Goal: Task Accomplishment & Management: Manage account settings

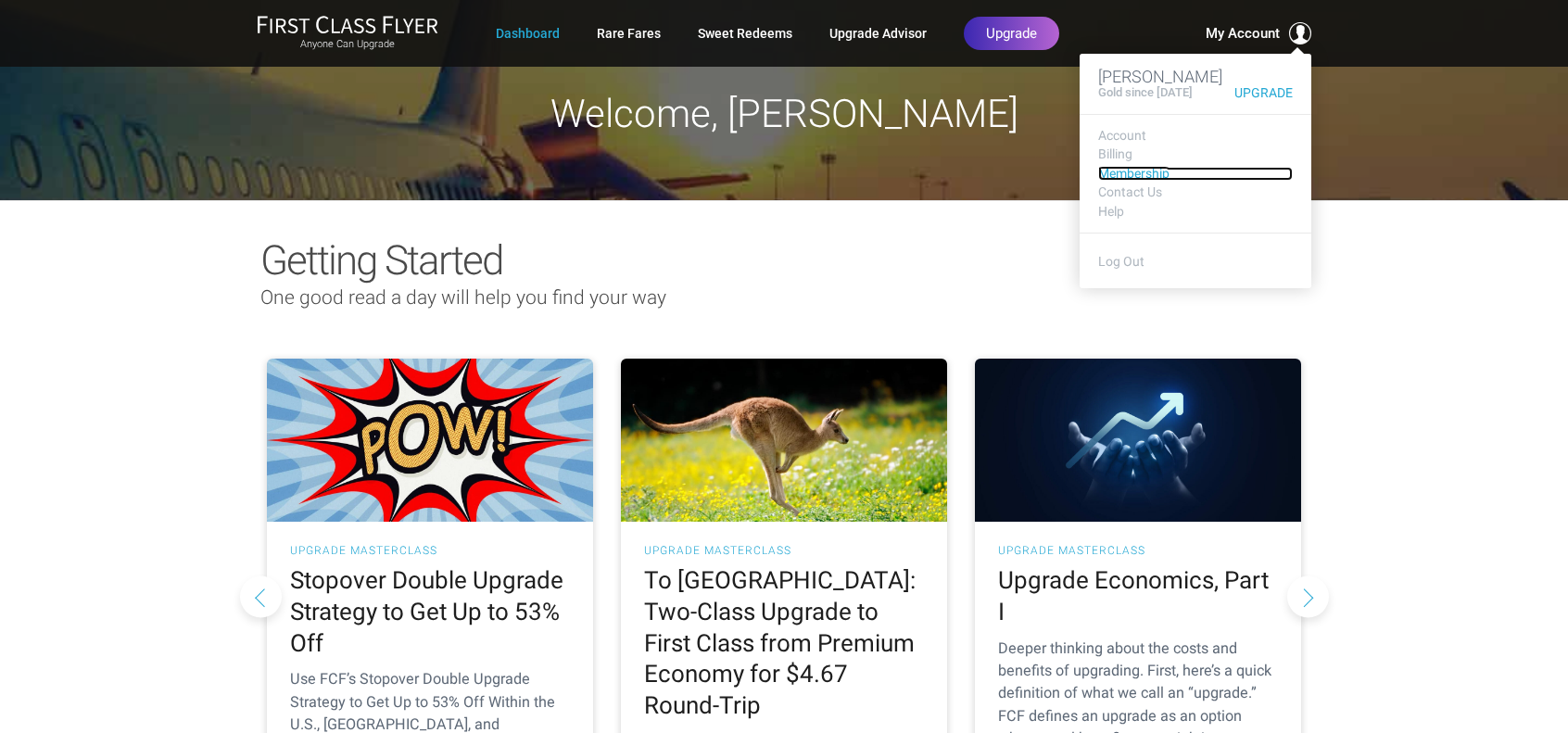
click at [1133, 180] on link "Membership" at bounding box center [1195, 173] width 194 height 14
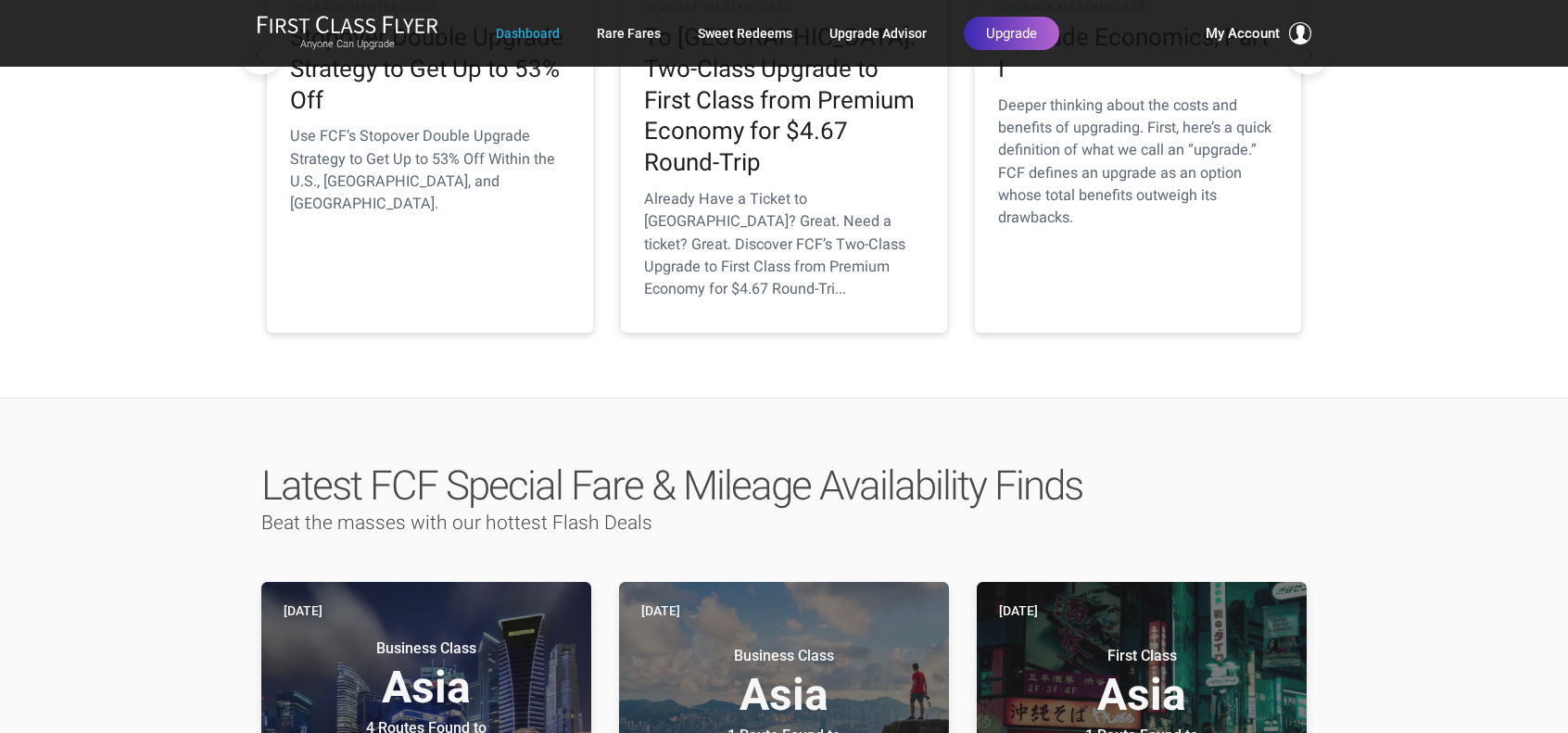
scroll to position [741, 0]
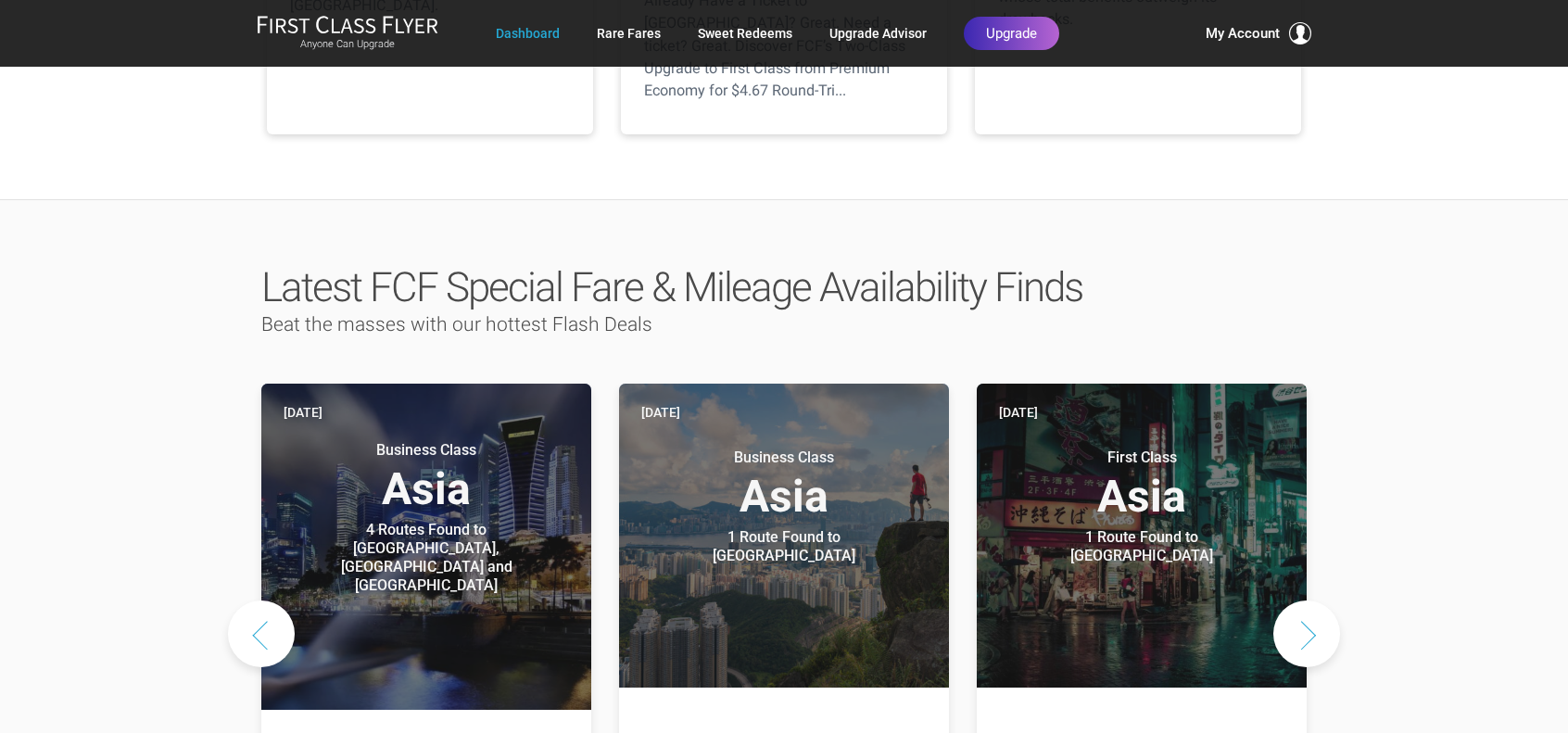
click at [1303, 600] on button "Next slide" at bounding box center [1306, 633] width 66 height 66
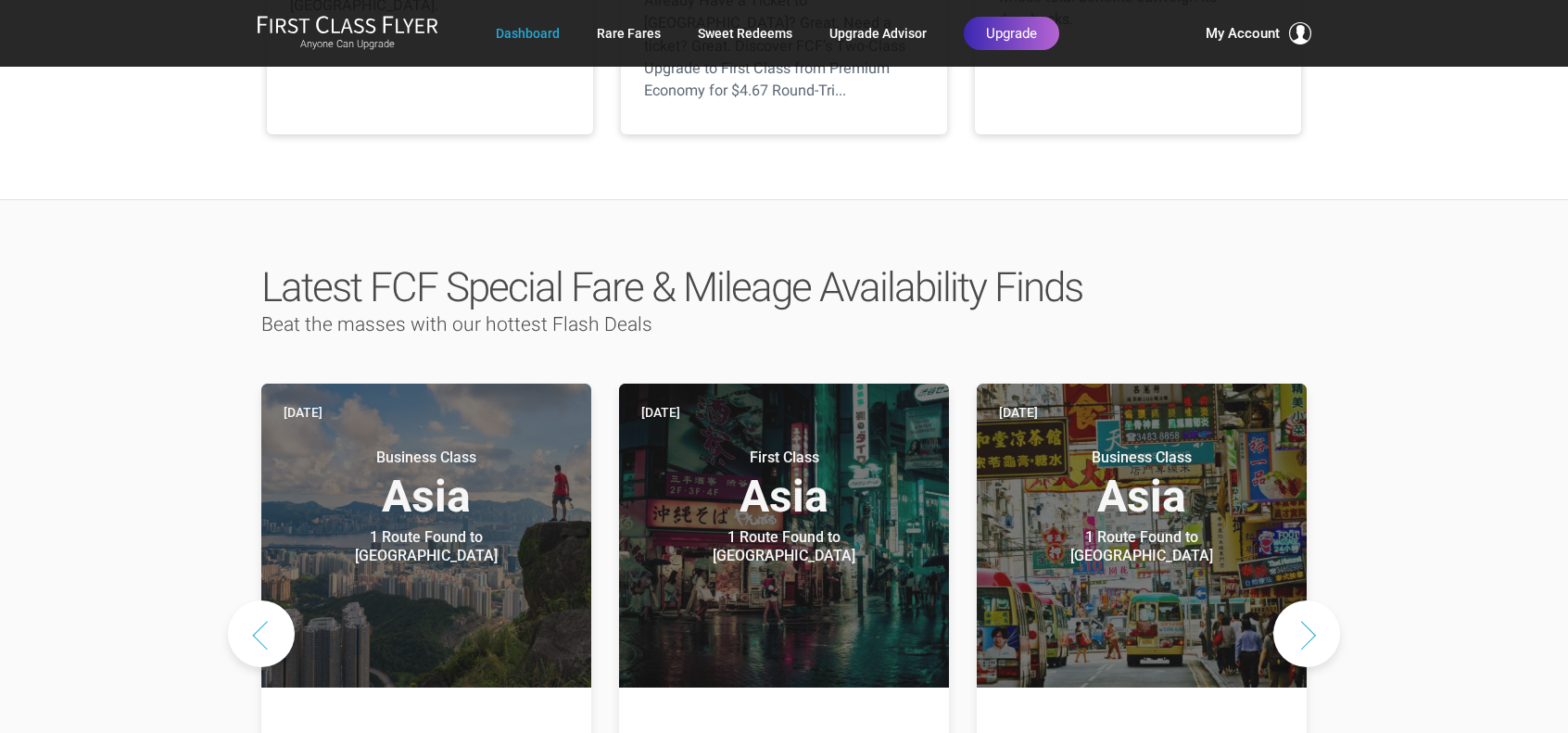
click at [1303, 600] on button "Next slide" at bounding box center [1306, 633] width 66 height 66
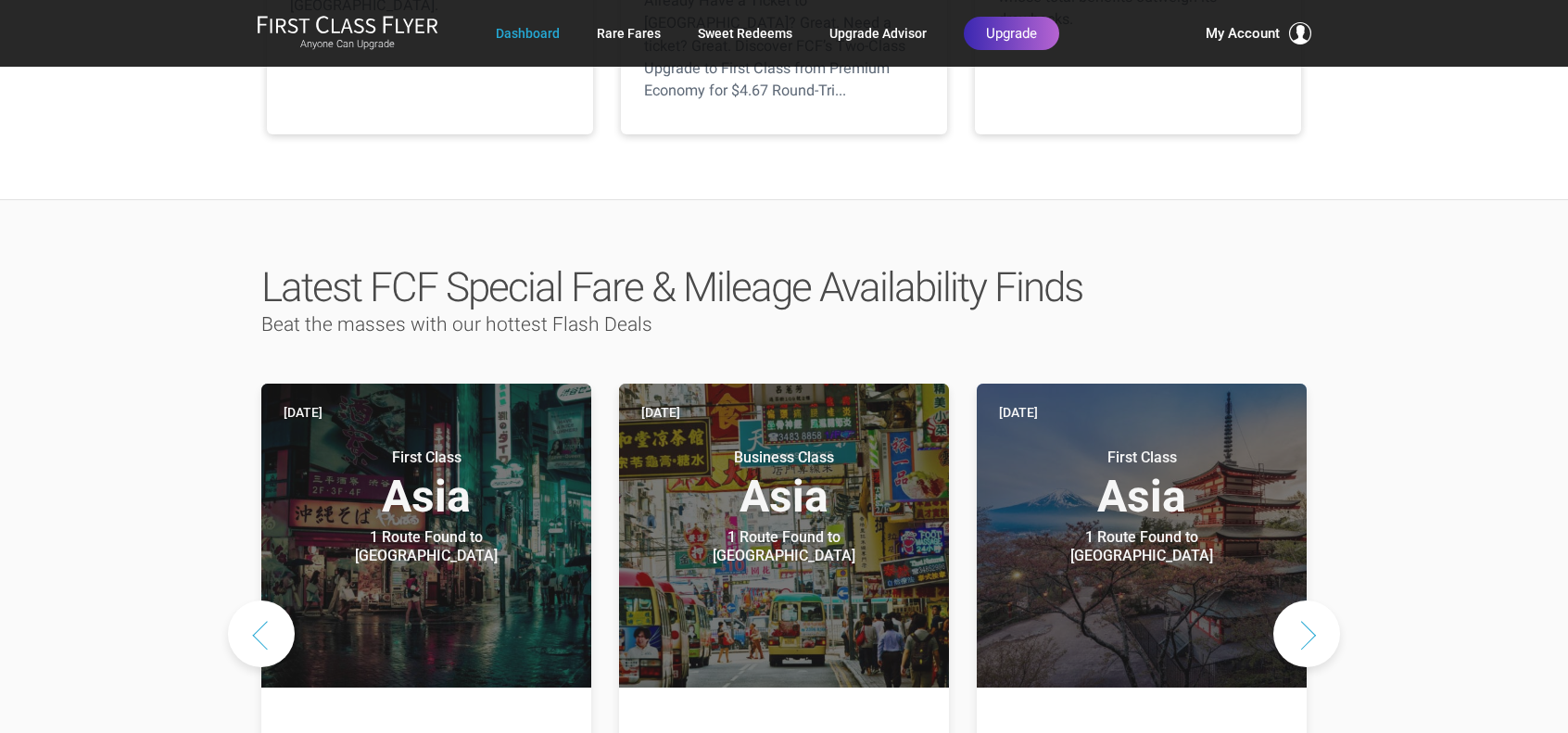
click at [1303, 600] on button "Next slide" at bounding box center [1306, 633] width 66 height 66
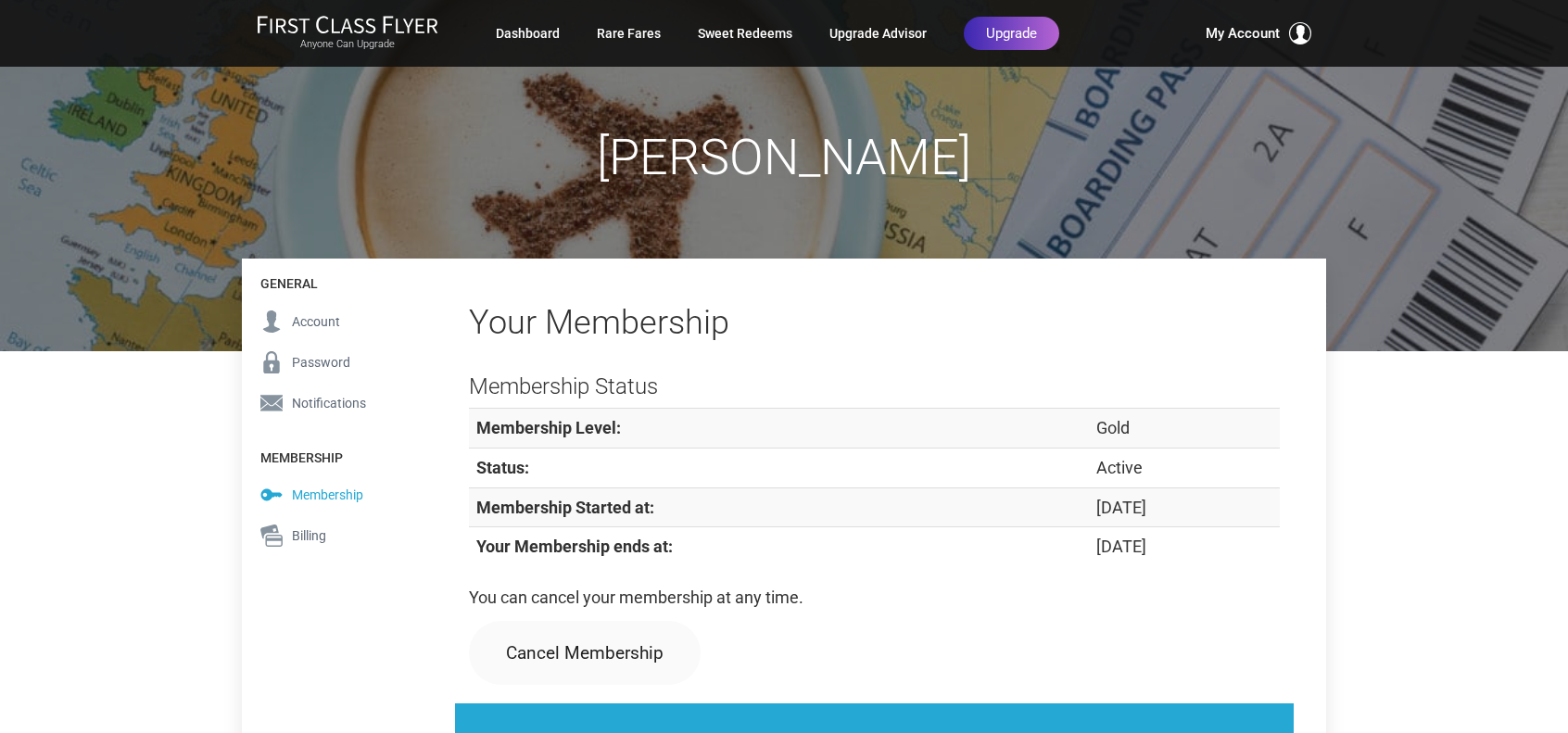
scroll to position [185, 0]
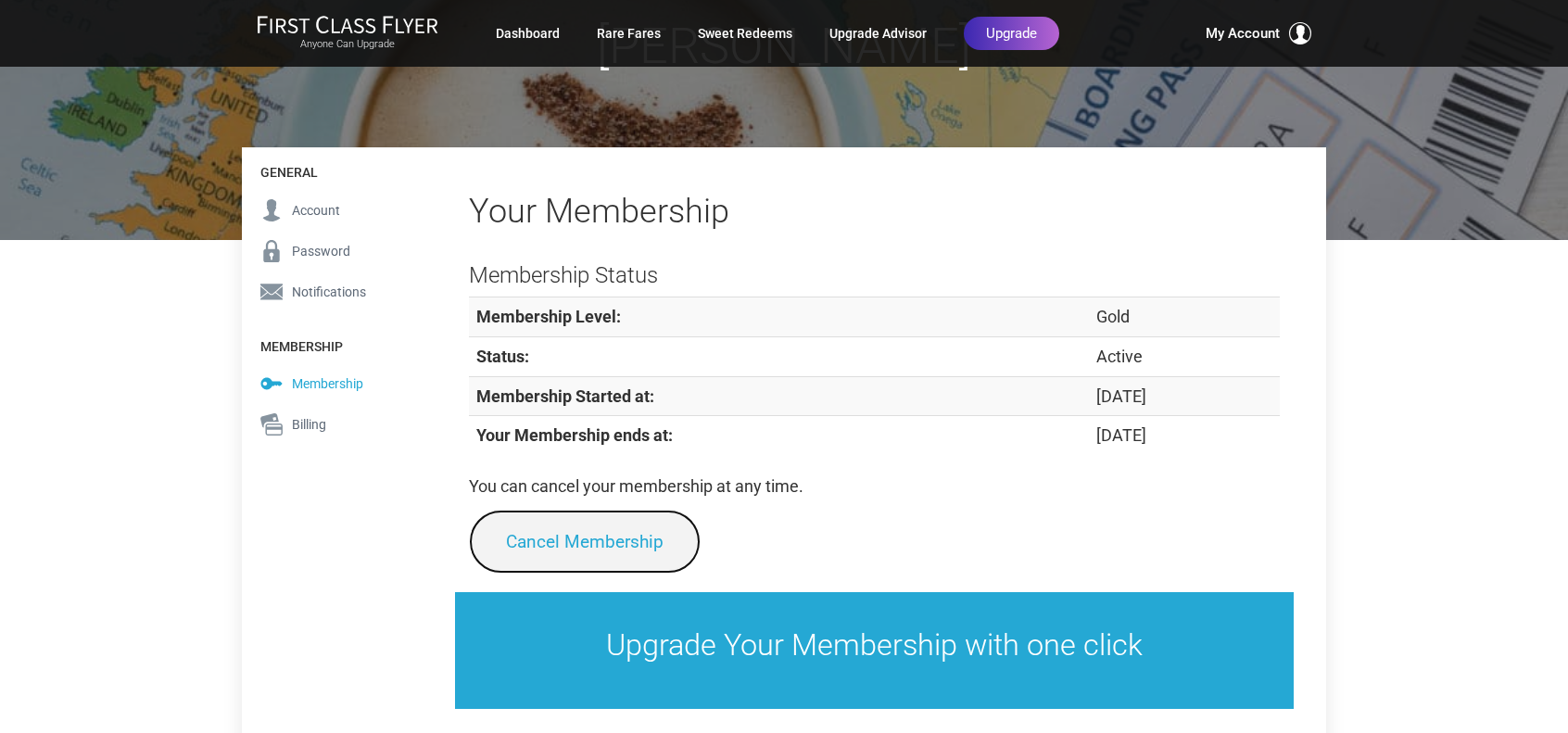
click at [561, 545] on link "Cancel Membership" at bounding box center [585, 541] width 232 height 64
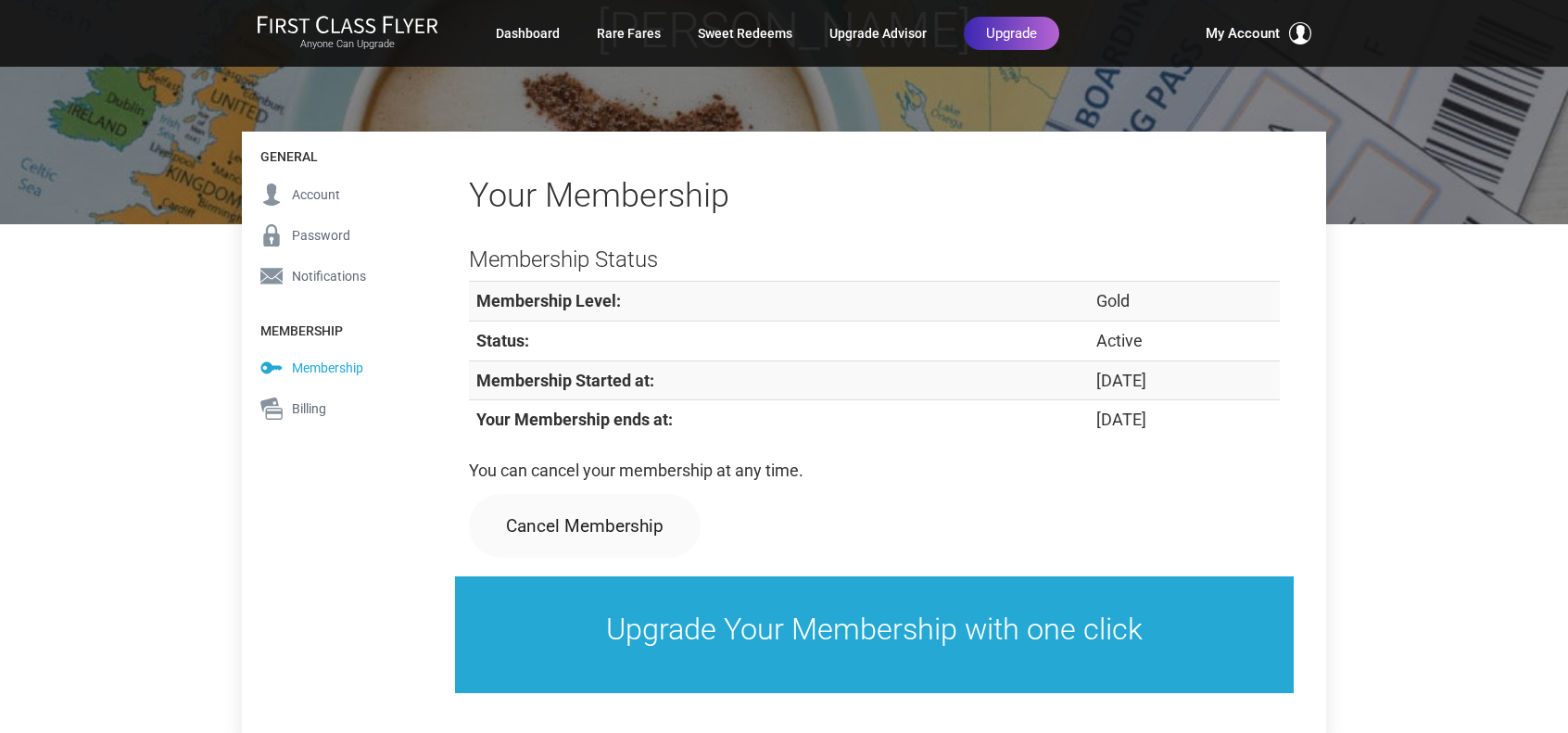
scroll to position [21, 0]
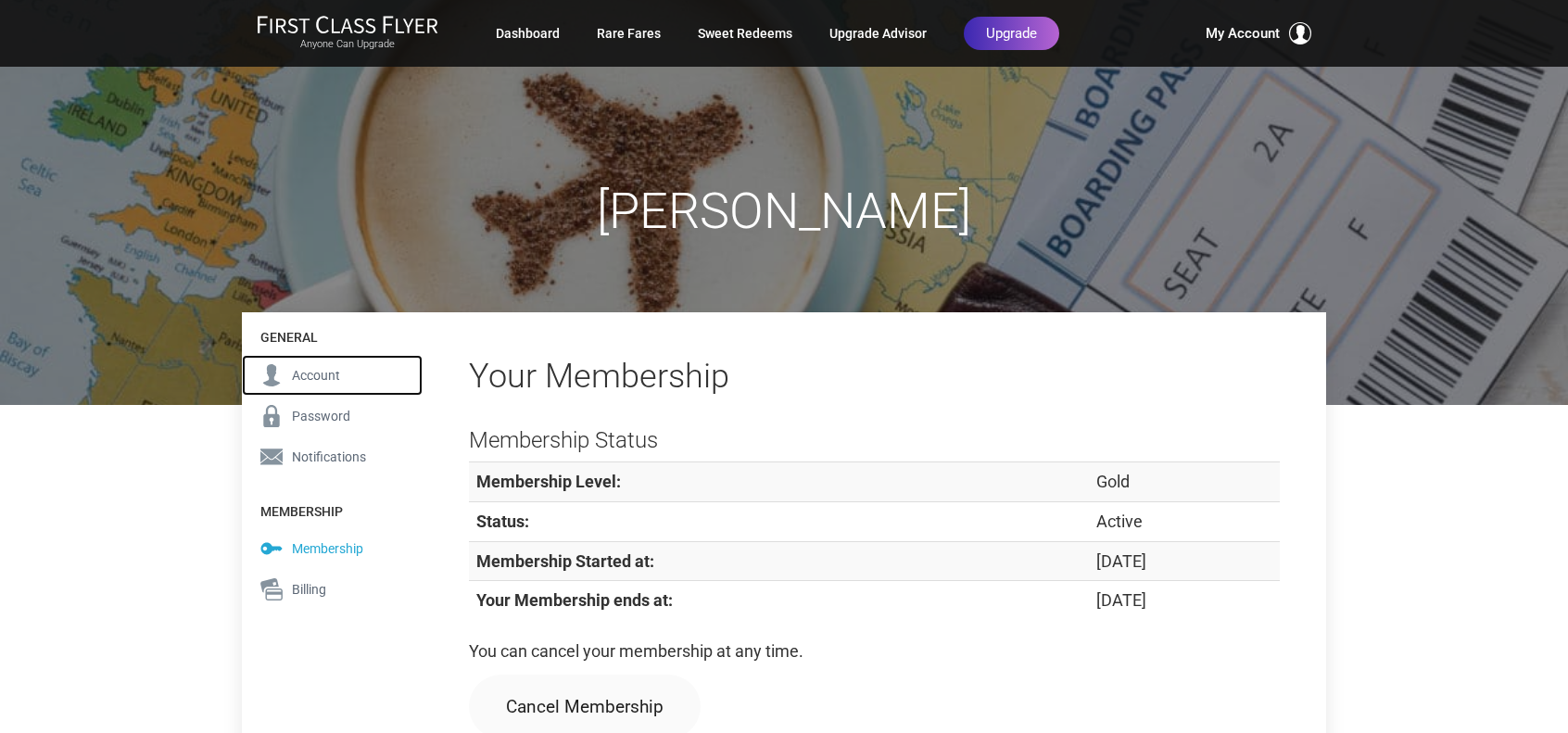
click at [318, 376] on span "Account" at bounding box center [316, 374] width 49 height 21
